Goal: Task Accomplishment & Management: Manage account settings

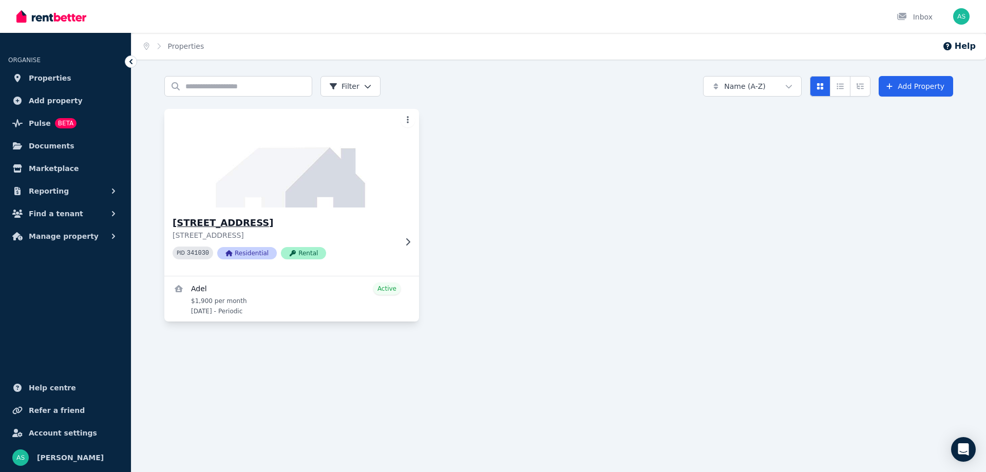
click at [384, 232] on p "[STREET_ADDRESS]" at bounding box center [285, 235] width 224 height 10
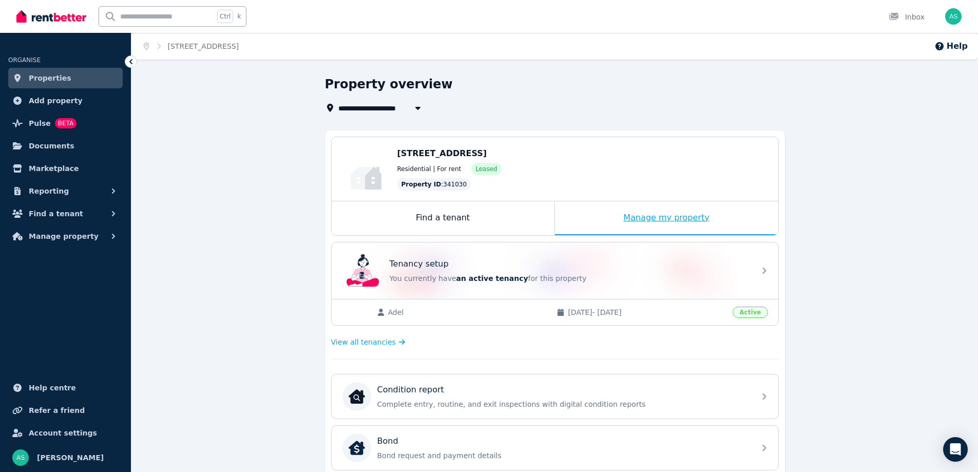
click at [642, 218] on div "Manage my property" at bounding box center [666, 218] width 223 height 34
click at [235, 235] on div "**********" at bounding box center [554, 424] width 847 height 696
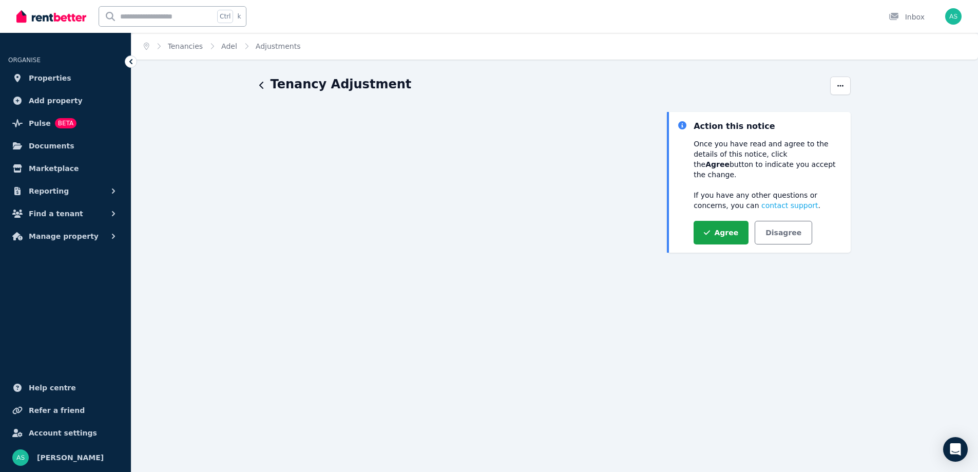
scroll to position [51, 0]
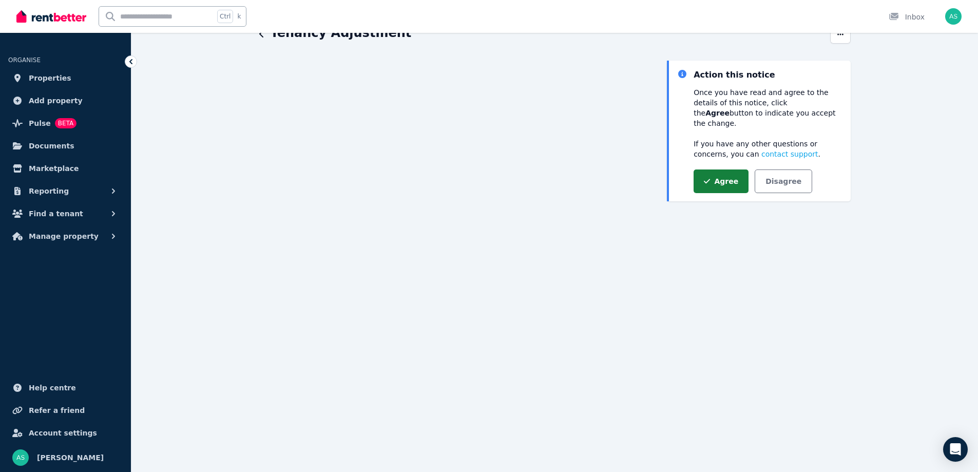
click at [718, 171] on button "Agree" at bounding box center [721, 181] width 55 height 24
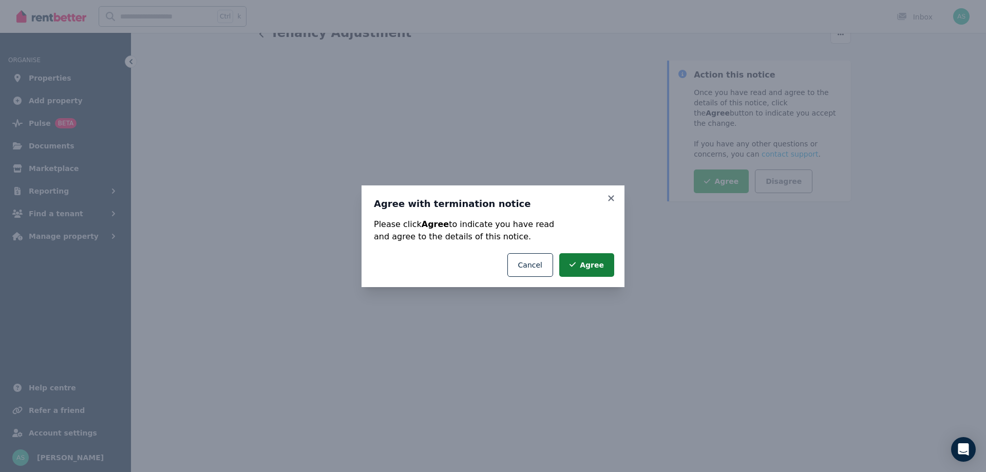
click at [598, 265] on button "Agree" at bounding box center [586, 265] width 55 height 24
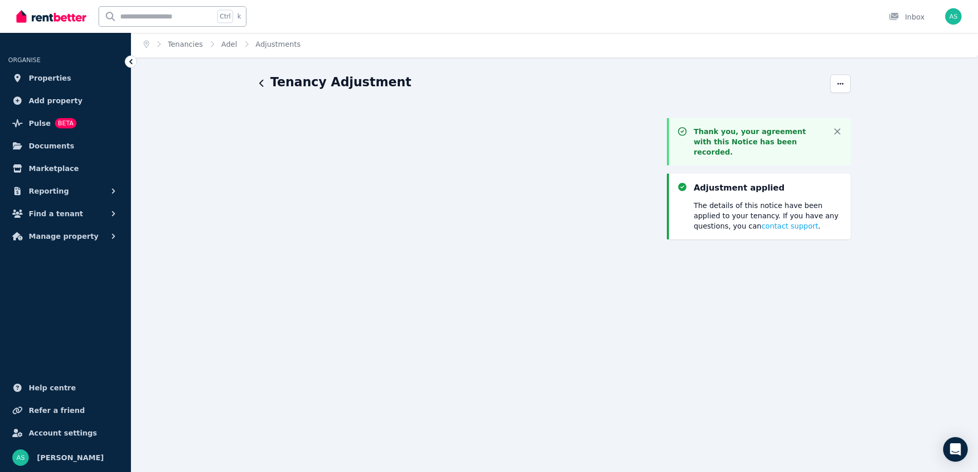
scroll to position [0, 0]
click at [839, 131] on icon "button" at bounding box center [837, 133] width 5 height 5
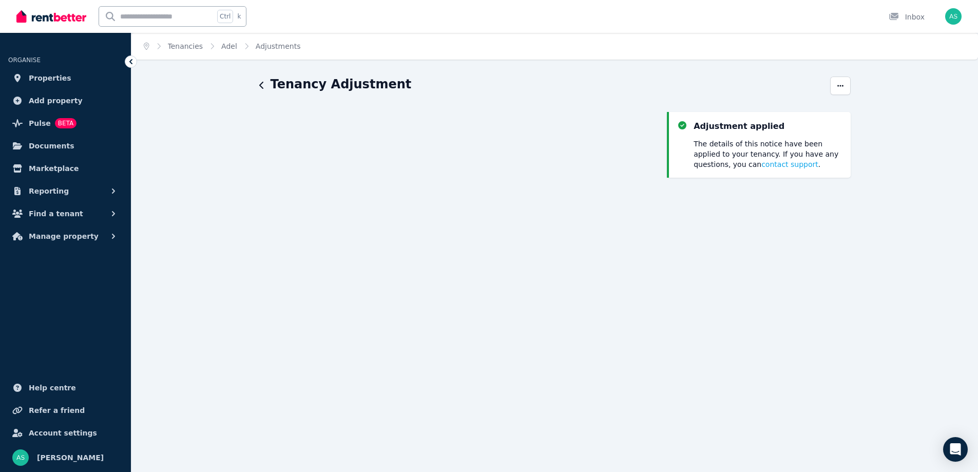
click at [820, 246] on div "Thank you, your agreement with this Notice has been recorded. Dismiss Adjustmen…" at bounding box center [758, 407] width 183 height 591
